Goal: Task Accomplishment & Management: Complete application form

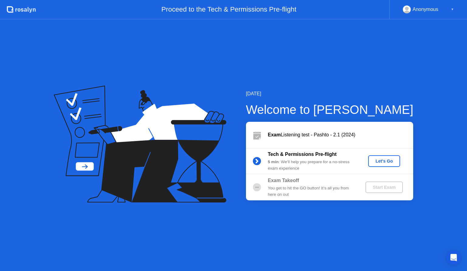
drag, startPoint x: 0, startPoint y: 0, endPoint x: 290, endPoint y: 177, distance: 340.3
click at [290, 177] on div "[DATE] Welcome to [PERSON_NAME] Exam Listening test - Pashto - 2.1 (2024) Tech …" at bounding box center [320, 145] width 187 height 110
click at [389, 160] on div "Let's Go" at bounding box center [384, 160] width 27 height 5
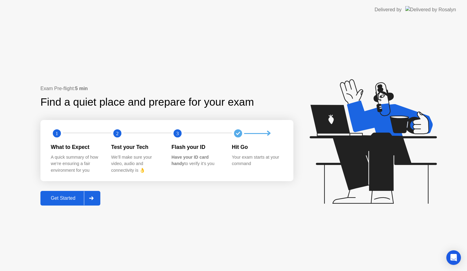
click at [95, 196] on div at bounding box center [91, 198] width 15 height 14
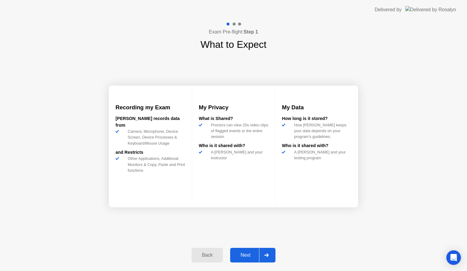
click at [270, 252] on div at bounding box center [266, 255] width 15 height 14
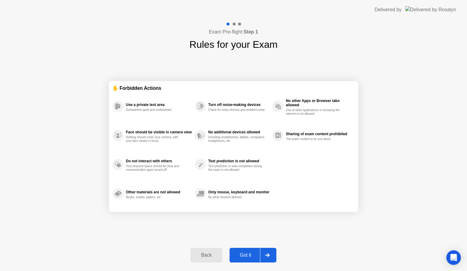
click at [270, 252] on div at bounding box center [267, 255] width 15 height 14
select select "**********"
select select "*******"
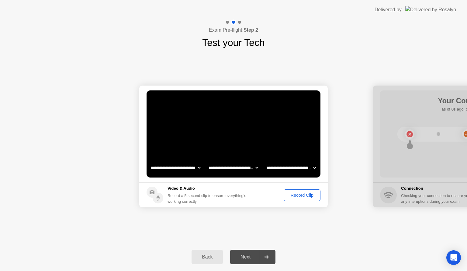
click at [310, 197] on div "Record Clip" at bounding box center [302, 195] width 33 height 5
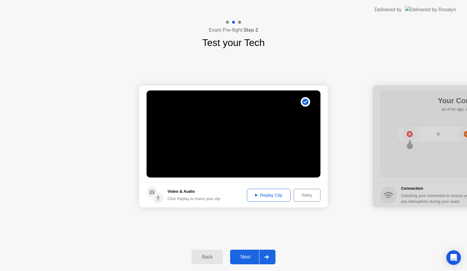
click at [265, 195] on div "Replay Clip" at bounding box center [269, 195] width 40 height 5
click at [266, 256] on icon at bounding box center [266, 257] width 4 height 4
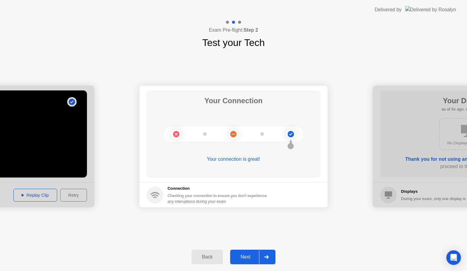
click at [266, 256] on icon at bounding box center [266, 257] width 4 height 4
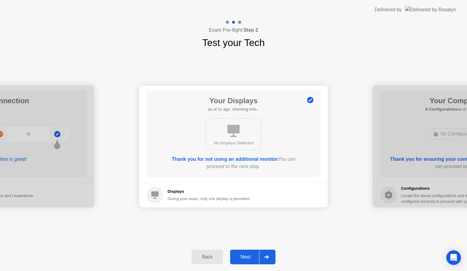
click at [266, 256] on icon at bounding box center [266, 257] width 4 height 4
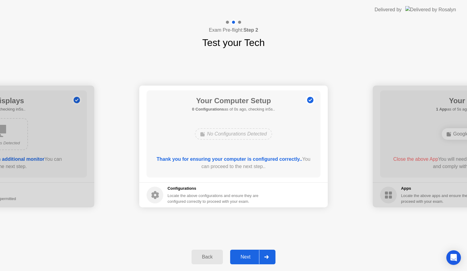
click at [266, 256] on icon at bounding box center [266, 257] width 4 height 4
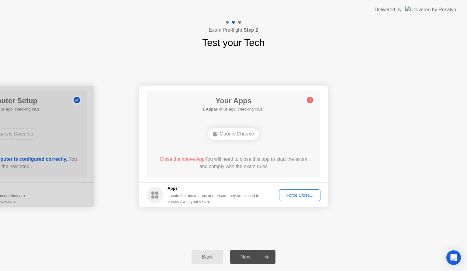
click at [304, 198] on button "Force Close..." at bounding box center [299, 195] width 41 height 12
click at [291, 190] on button "Force Close..." at bounding box center [299, 195] width 41 height 12
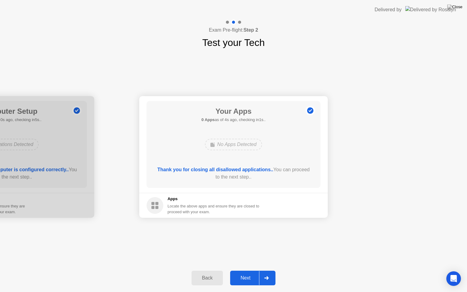
click at [267, 270] on icon at bounding box center [266, 278] width 4 height 4
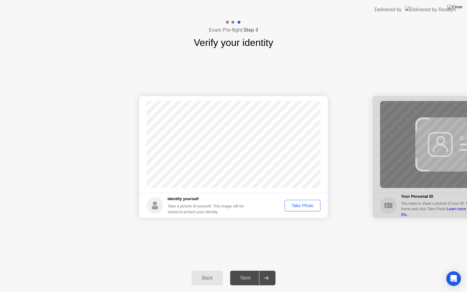
click at [303, 206] on div "Take Photo" at bounding box center [303, 205] width 32 height 5
click at [269, 270] on div at bounding box center [266, 278] width 15 height 14
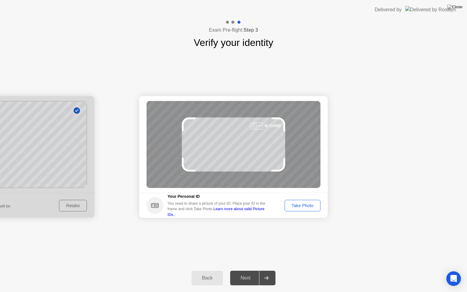
click at [268, 270] on icon at bounding box center [266, 278] width 4 height 4
click at [295, 203] on div "Take Photo" at bounding box center [303, 205] width 32 height 5
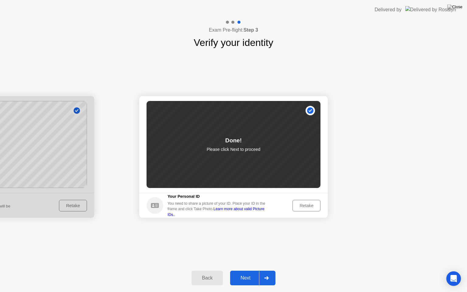
click at [266, 270] on icon at bounding box center [266, 278] width 4 height 4
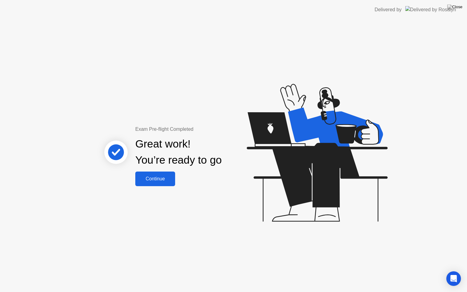
click at [166, 183] on button "Continue" at bounding box center [155, 179] width 40 height 15
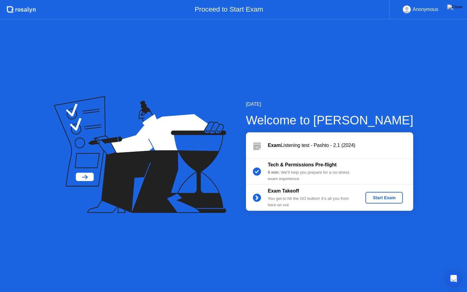
click at [377, 198] on div "Start Exam" at bounding box center [384, 197] width 33 height 5
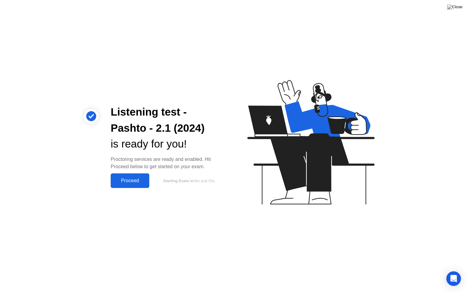
click at [144, 181] on div "Proceed" at bounding box center [130, 180] width 35 height 5
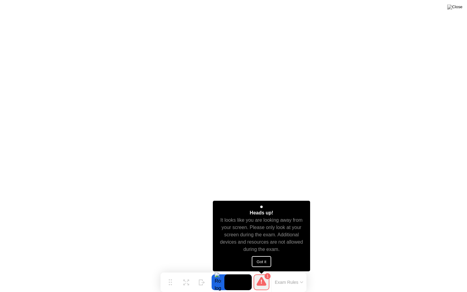
click at [262, 260] on button "Got it" at bounding box center [261, 261] width 19 height 11
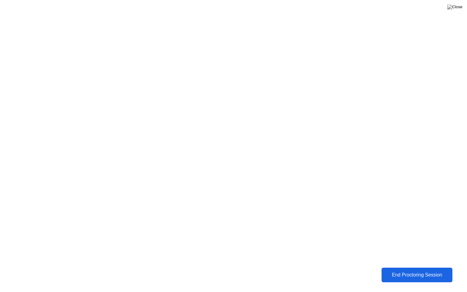
click at [403, 270] on div "End Proctoring Session" at bounding box center [417, 274] width 68 height 5
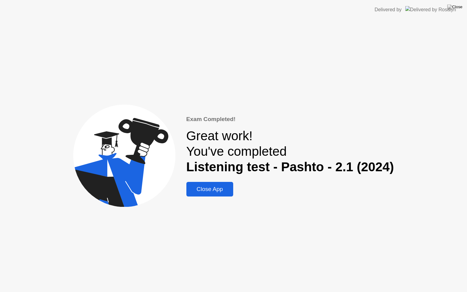
click at [223, 191] on div "Close App" at bounding box center [209, 189] width 43 height 7
